Goal: Information Seeking & Learning: Learn about a topic

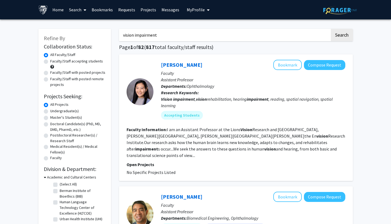
click at [174, 36] on input "vision impairment" at bounding box center [224, 35] width 211 height 12
type input "drug discovery"
click at [331, 29] on button "Search" at bounding box center [342, 35] width 22 height 12
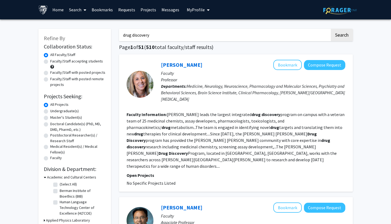
click at [65, 60] on label "Faculty/Staff accepting students" at bounding box center [76, 61] width 53 height 6
click at [54, 60] on input "Faculty/Staff accepting students" at bounding box center [51, 59] width 3 height 3
radio input "true"
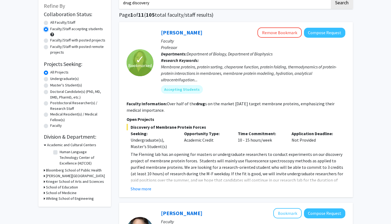
scroll to position [35, 0]
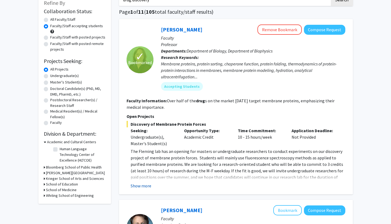
click at [146, 186] on button "Show more" at bounding box center [141, 185] width 21 height 6
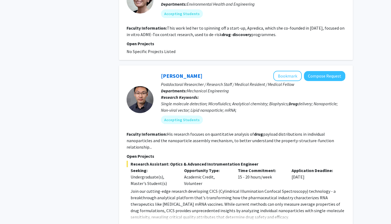
scroll to position [697, 0]
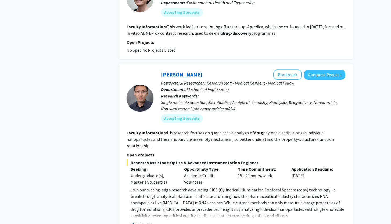
click at [146, 221] on button "Show more" at bounding box center [141, 224] width 21 height 6
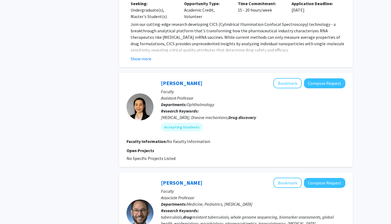
scroll to position [1191, 0]
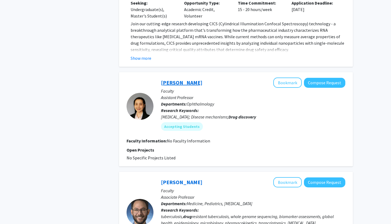
click at [177, 79] on link "[PERSON_NAME]" at bounding box center [181, 82] width 41 height 7
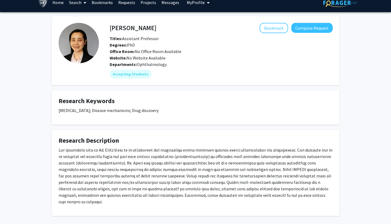
scroll to position [10, 0]
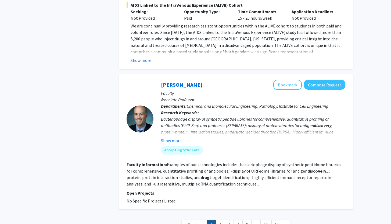
scroll to position [1842, 0]
